Goal: Use online tool/utility

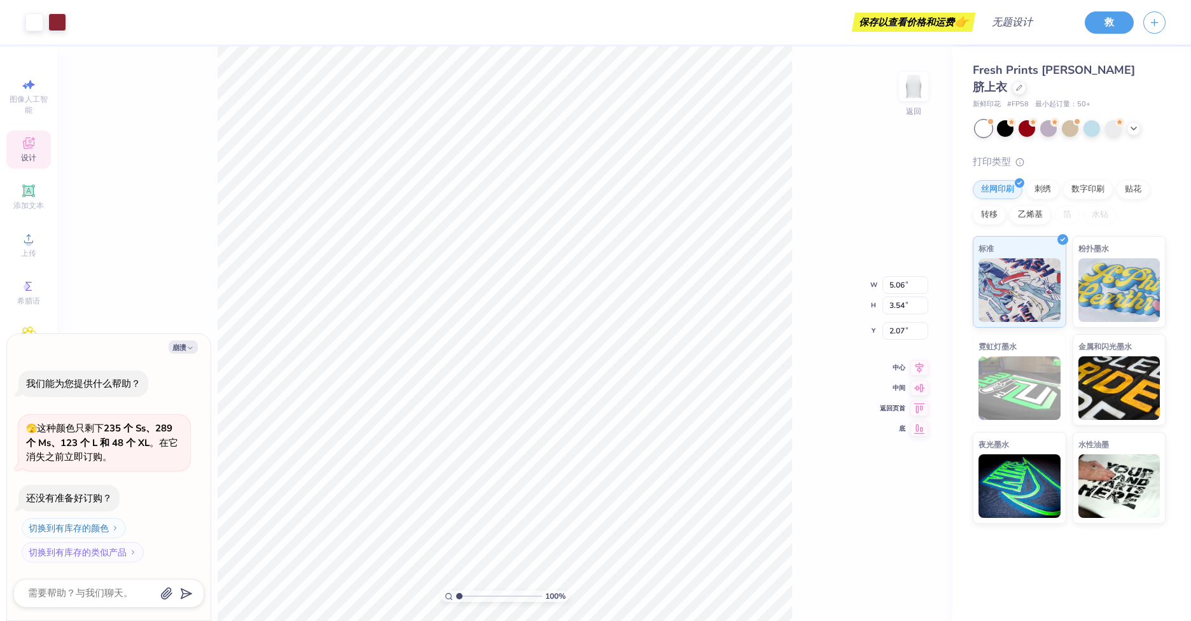
type textarea "x"
type input "1.20"
type input "3.25"
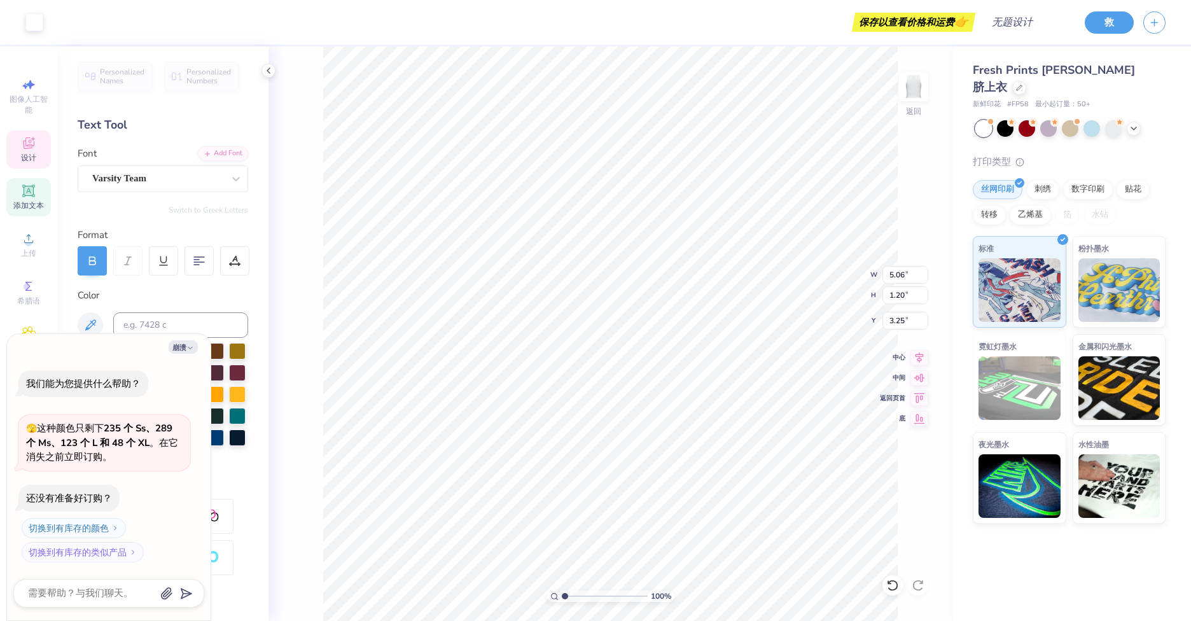
type textarea "x"
type input "4.65"
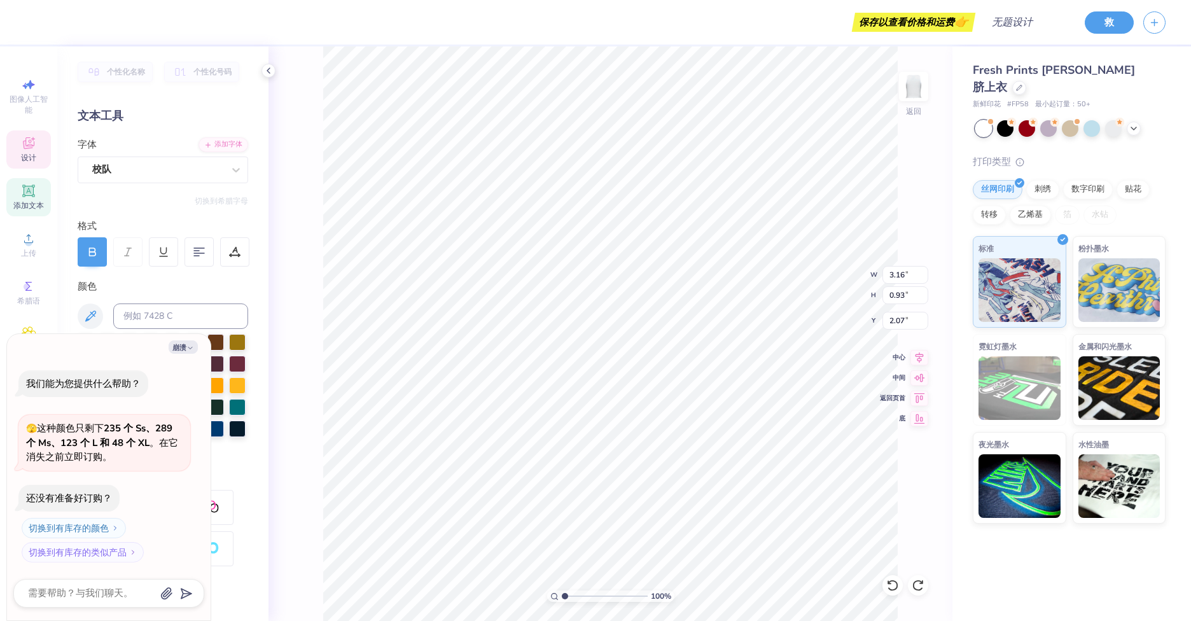
scroll to position [11, 1]
type textarea "x"
type input "5.06"
type input "1.20"
type input "3.25"
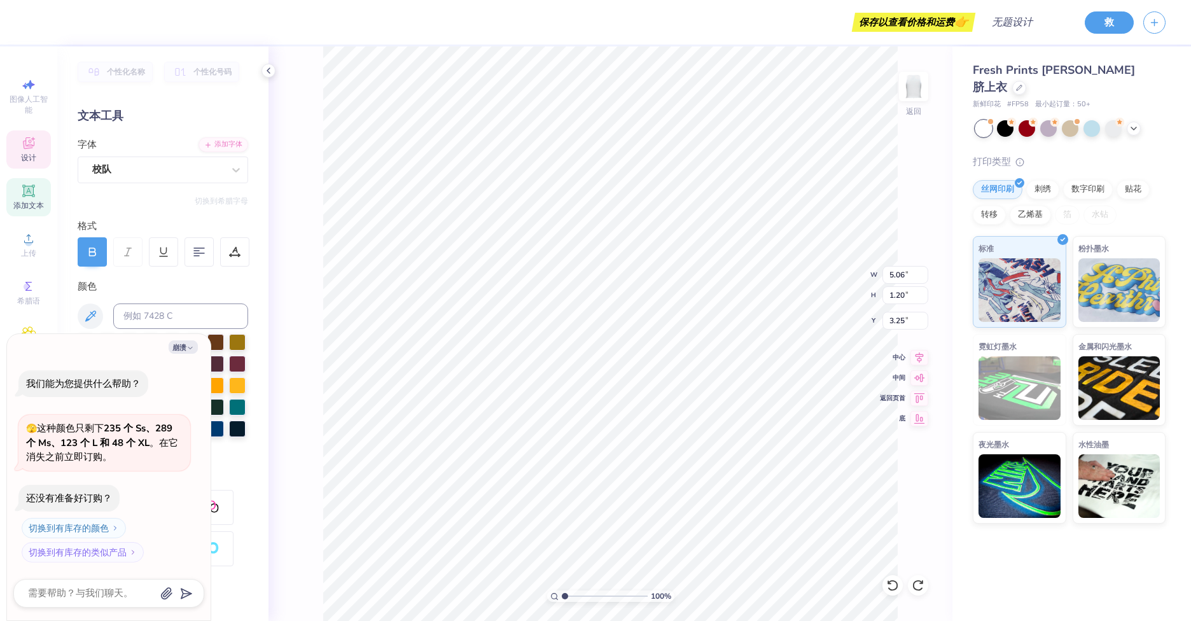
type input "3.05"
type textarea "x"
type input "3.05"
click at [582, 596] on input "range" at bounding box center [605, 595] width 86 height 11
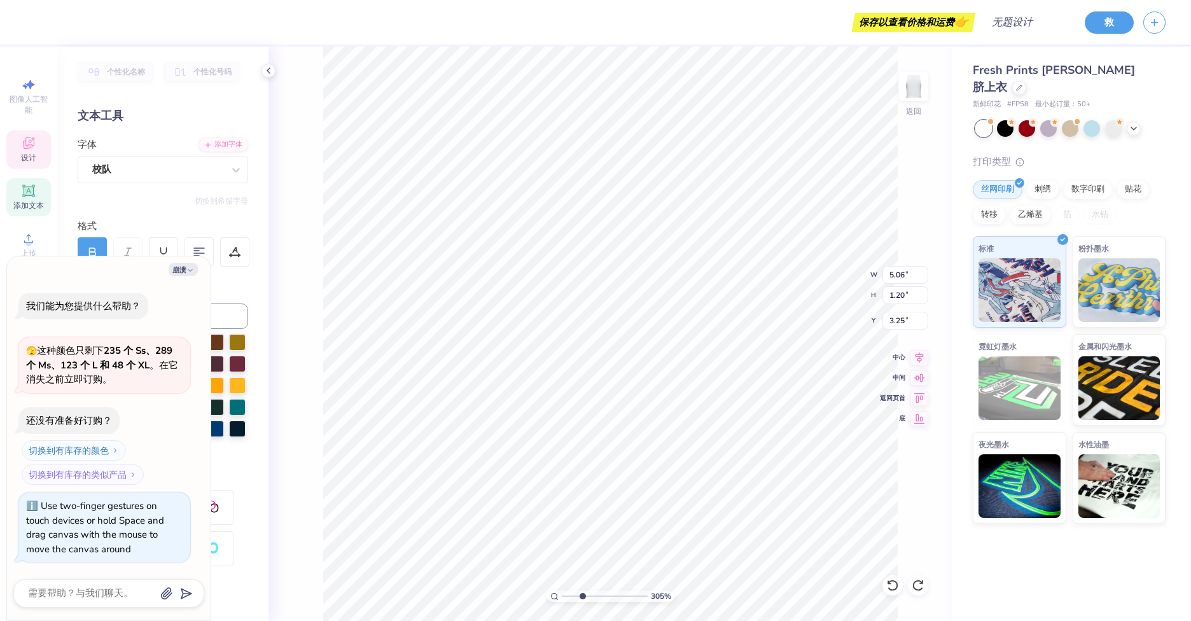
type textarea "x"
type input "3.16"
type input "0.93"
type input "2.07"
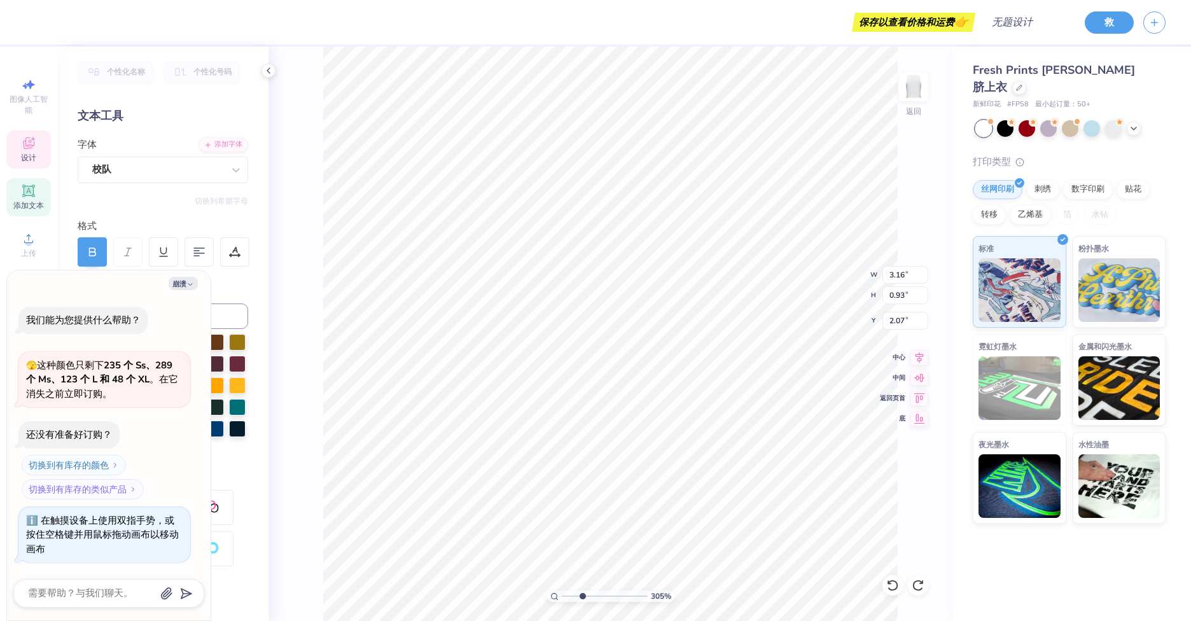
type textarea "x"
type textarea "f"
type textarea "x"
type textarea "f'f"
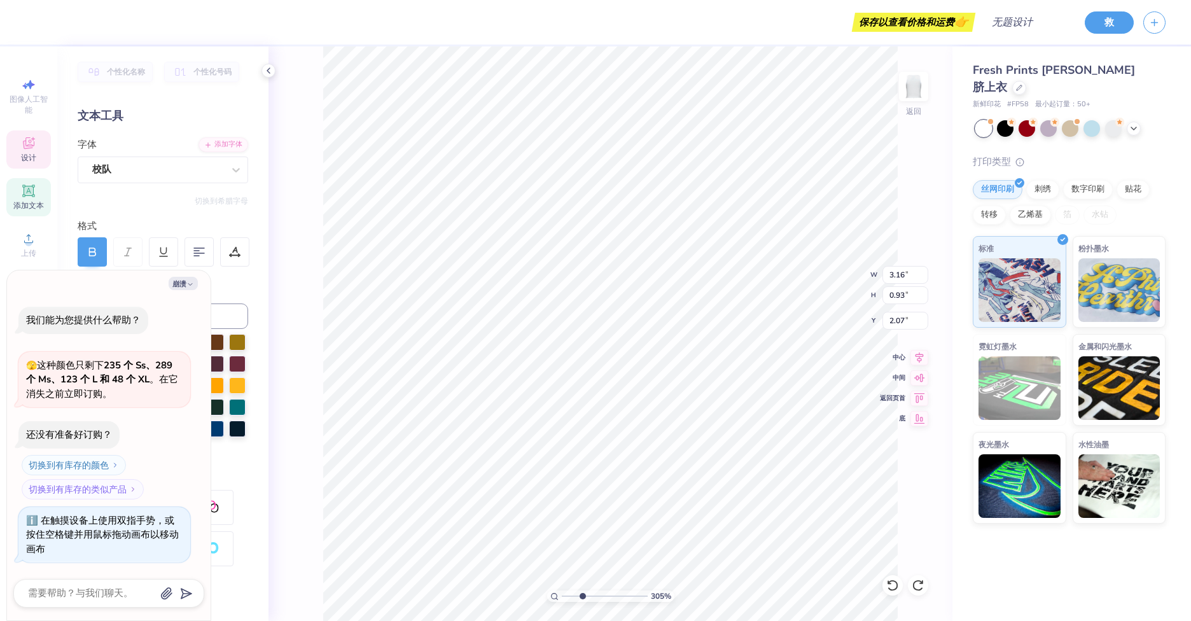
type textarea "x"
type textarea "d"
type textarea "x"
type textarea "d'd"
type textarea "x"
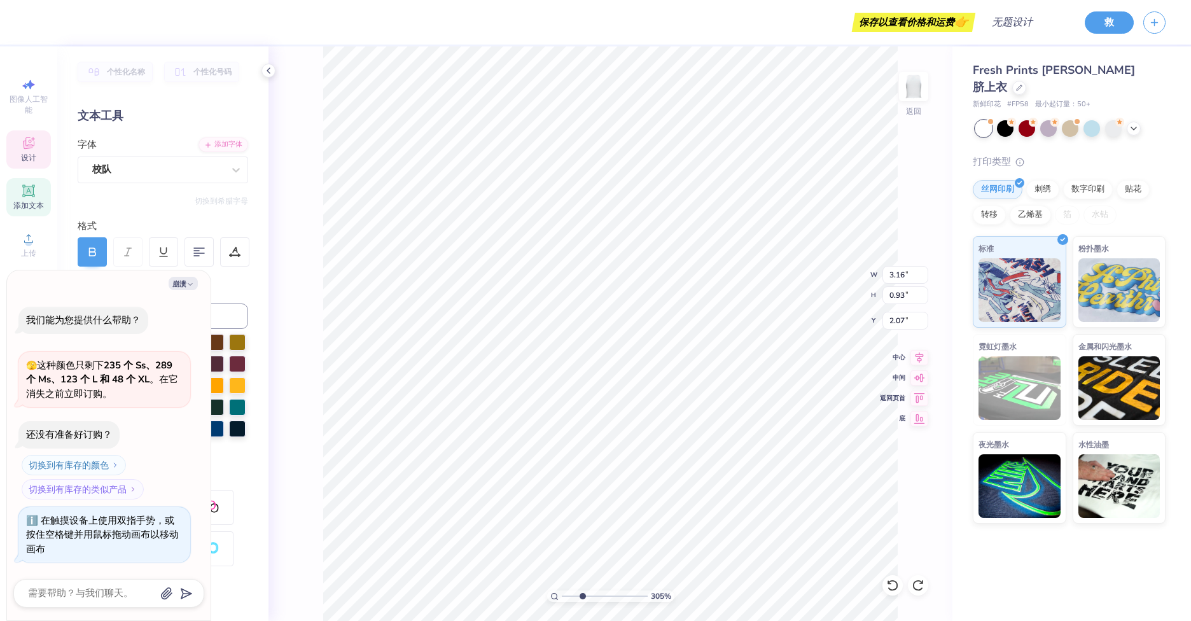
type textarea "dd"
type textarea "x"
type input "2.62"
type input "0.52"
type input "4.52"
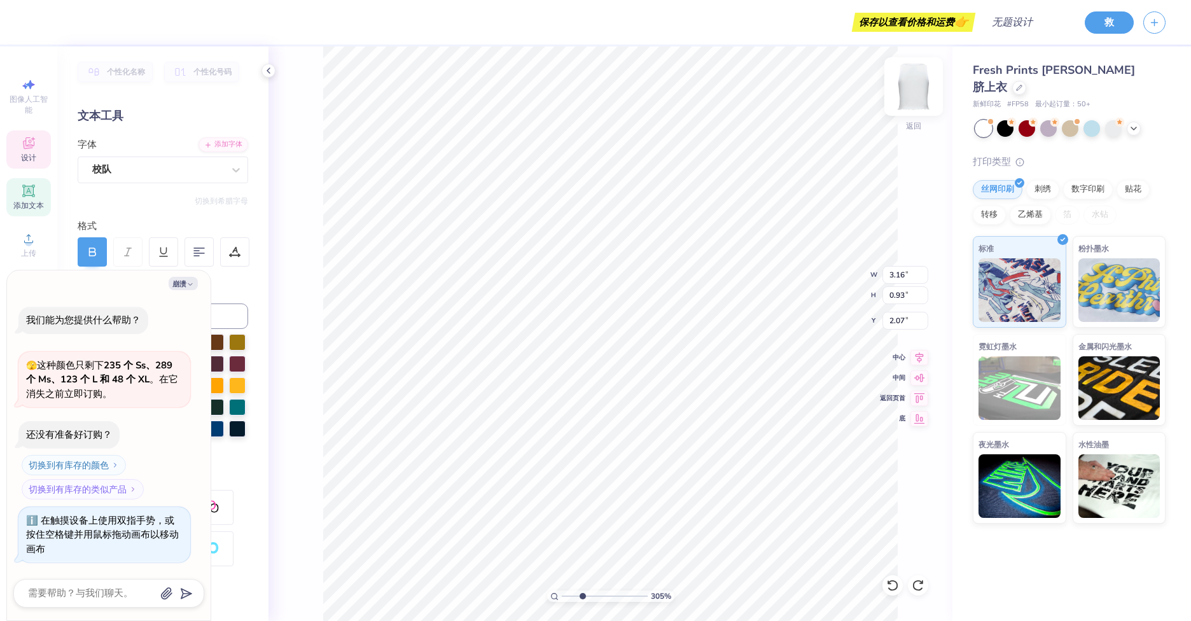
scroll to position [11, 2]
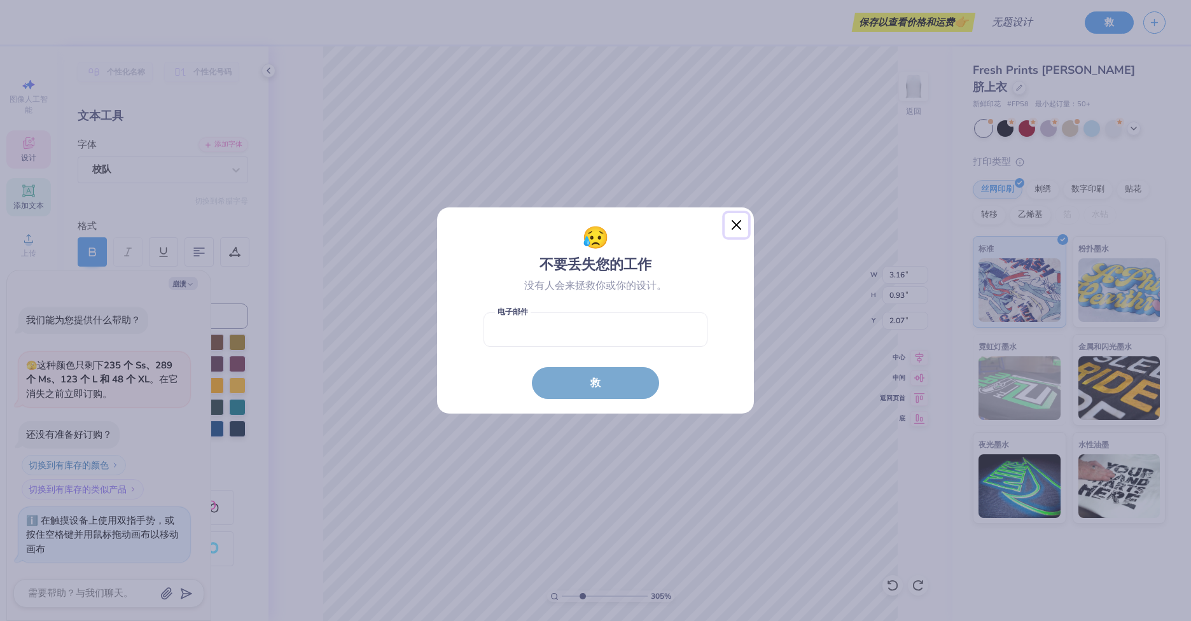
click at [736, 219] on button "关闭" at bounding box center [737, 225] width 24 height 24
click at [734, 225] on div "😥 不要丢失您的工作 没有人会来拯救你或你的设计。 Email is a required field 电子邮件 救" at bounding box center [595, 310] width 1191 height 621
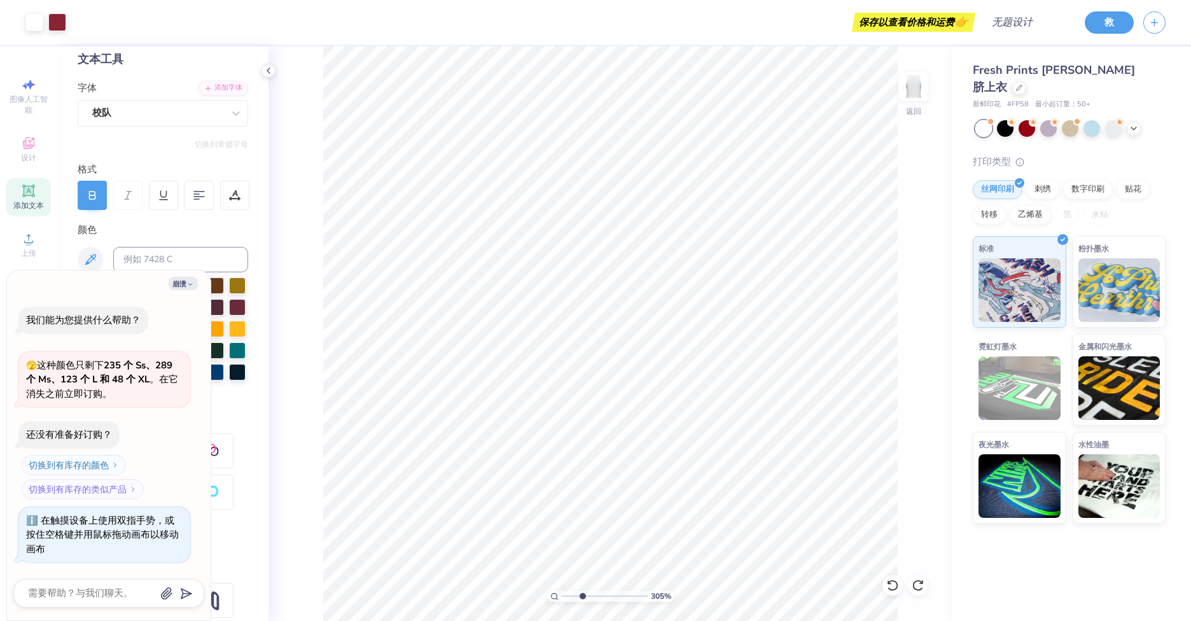
scroll to position [132, 0]
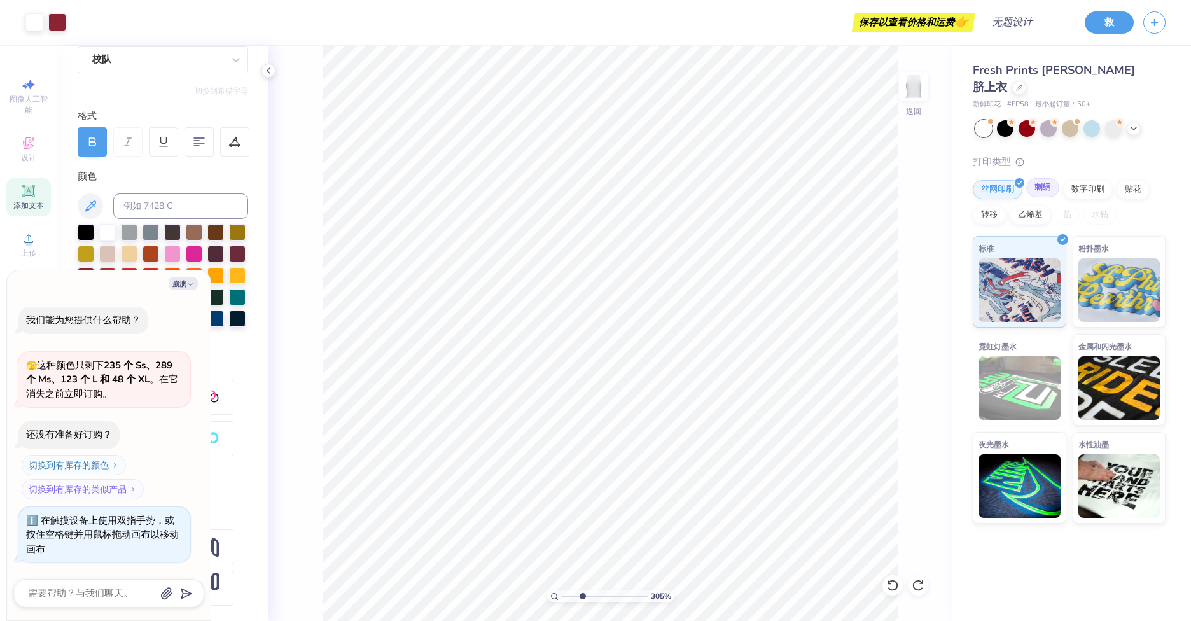
click at [1052, 178] on div "刺绣" at bounding box center [1042, 187] width 33 height 19
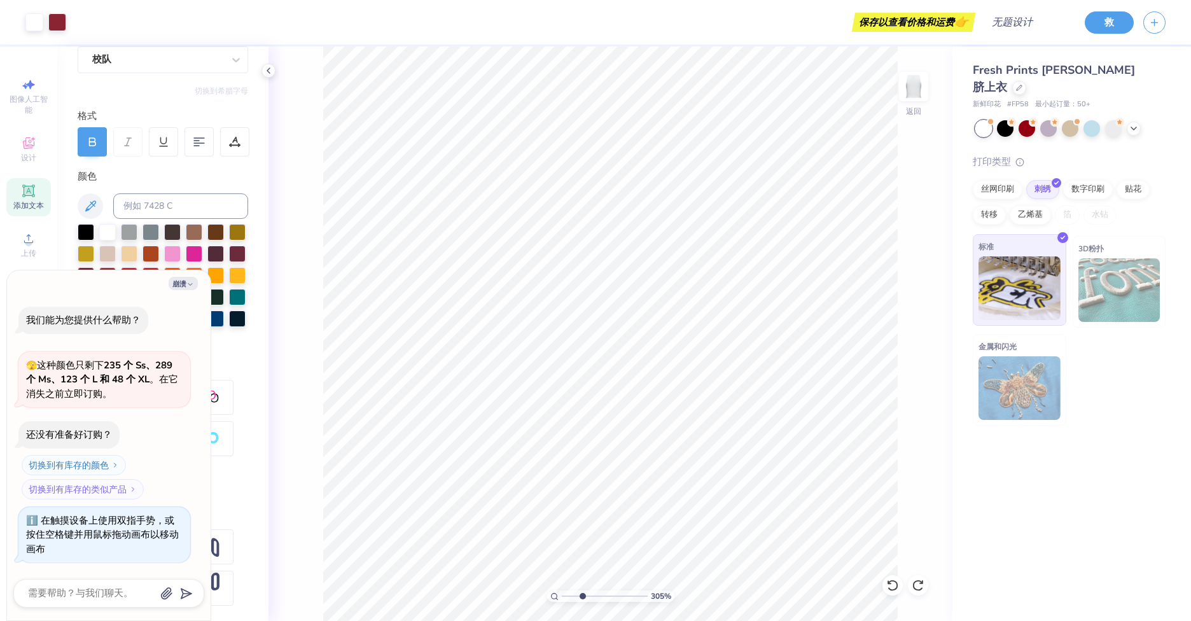
click at [1023, 258] on img at bounding box center [1020, 288] width 82 height 64
click at [998, 281] on img at bounding box center [1020, 288] width 82 height 64
type textarea "x"
type input "2.20"
type input "0.29"
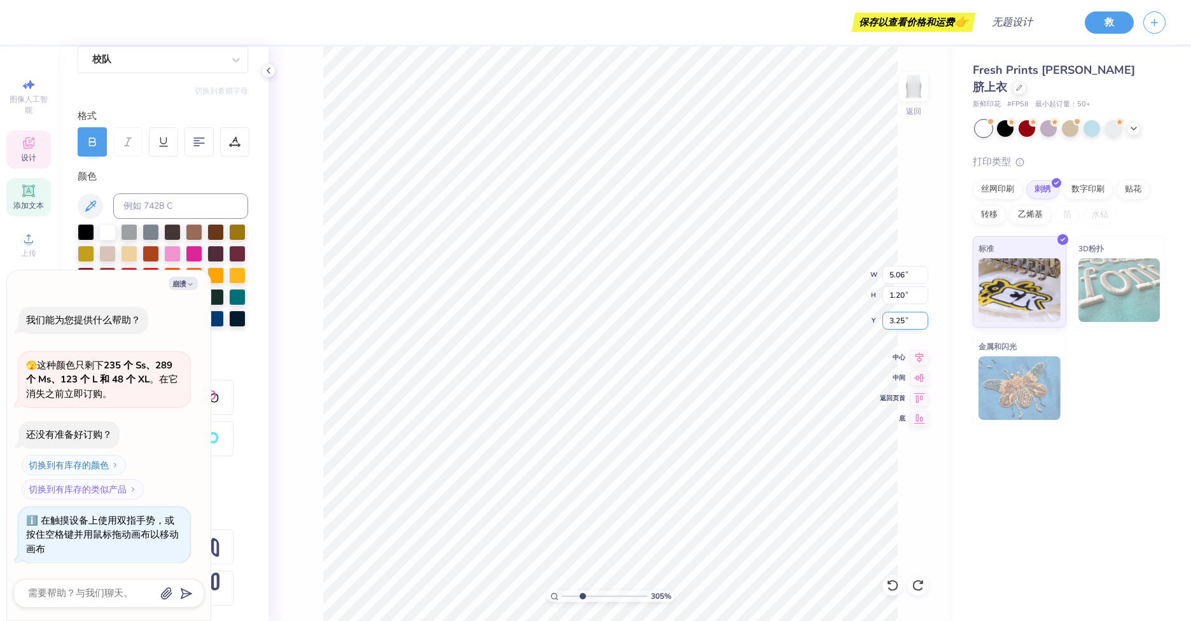
type input "5.24"
click at [988, 463] on div "Fresh Prints [PERSON_NAME]脐上衣 新鲜印花 # FP58 最小起订量：50 + 打印类型 丝网印刷 刺绣 数字印刷 贴花 转移 乙烯…" at bounding box center [1072, 333] width 239 height 575
click at [616, 597] on input "range" at bounding box center [605, 595] width 86 height 11
click at [598, 597] on input "range" at bounding box center [605, 595] width 86 height 11
type input "3.94"
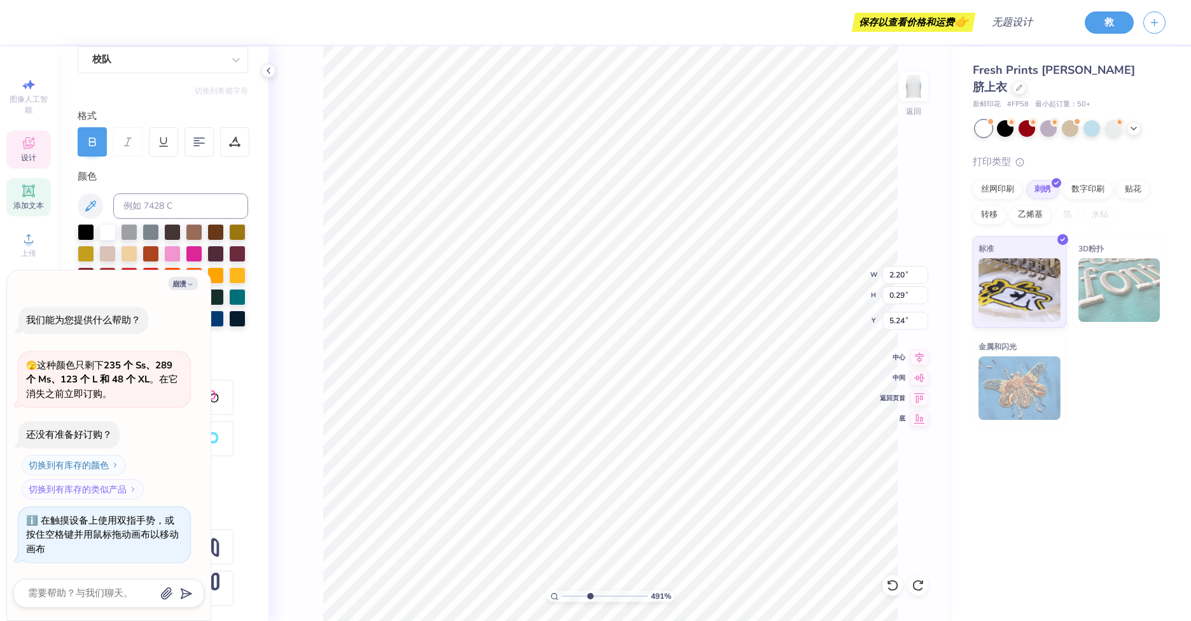
click at [590, 597] on input "range" at bounding box center [605, 595] width 86 height 11
click at [587, 597] on input "range" at bounding box center [605, 595] width 86 height 11
click at [234, 337] on div at bounding box center [163, 286] width 171 height 125
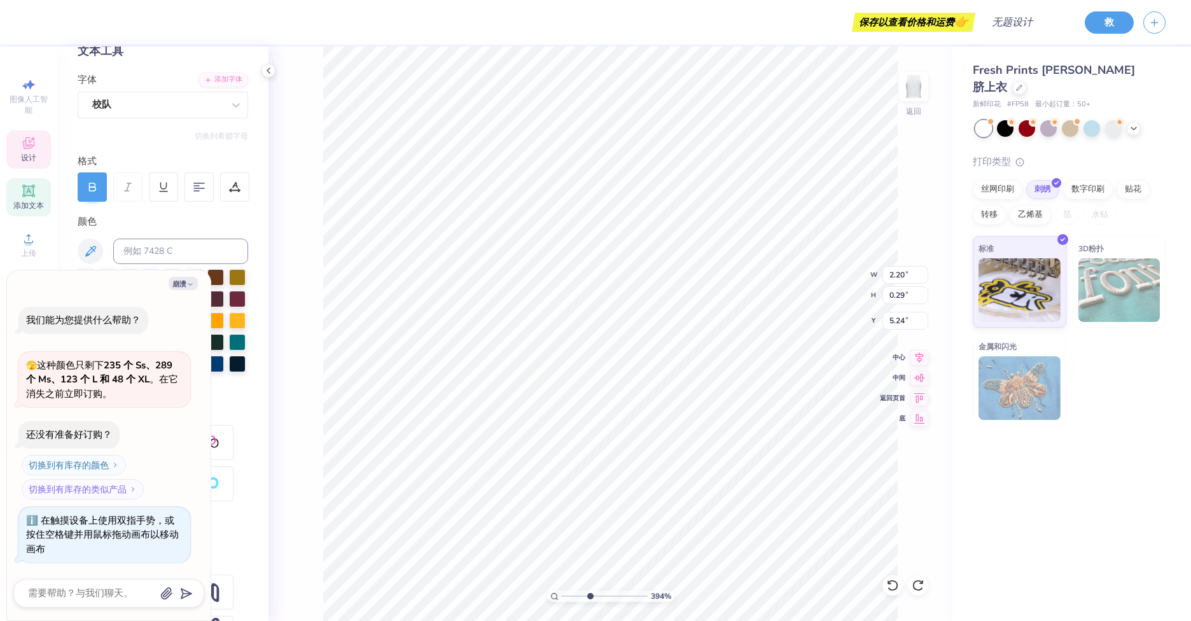
scroll to position [0, 0]
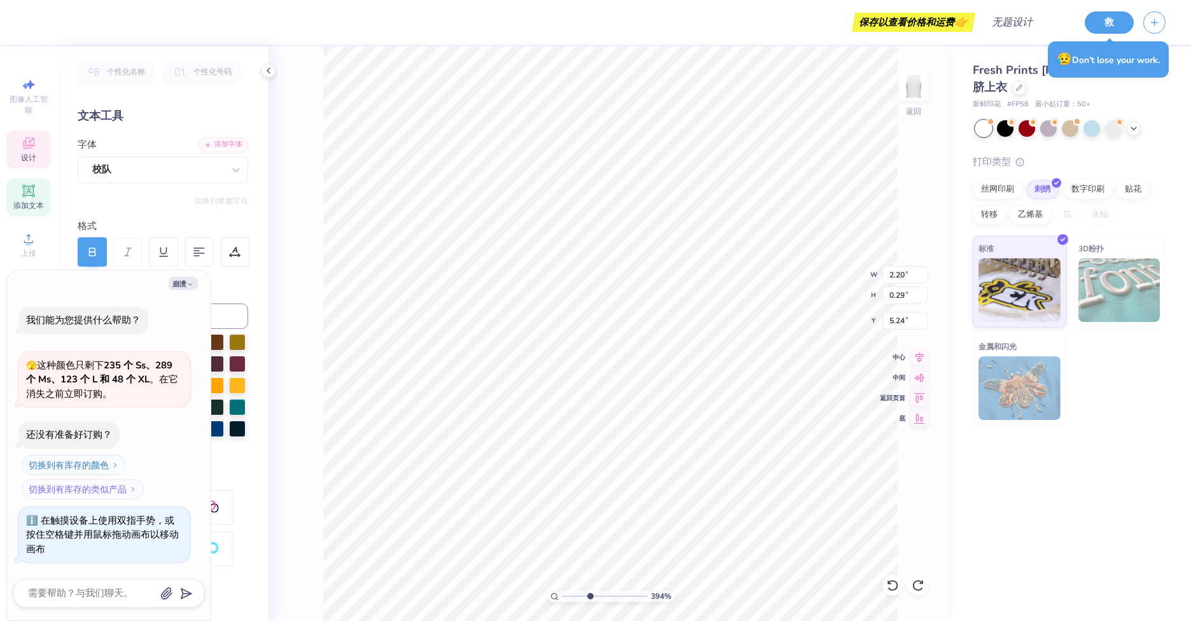
type textarea "x"
